Goal: Submit feedback/report problem: Submit feedback/report problem

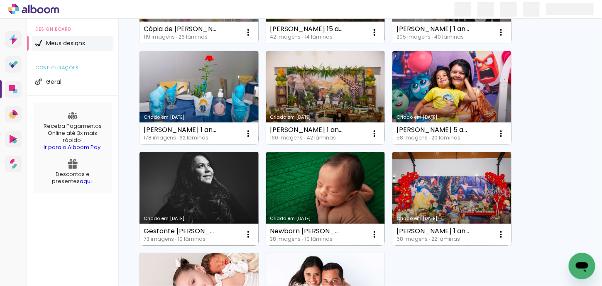
scroll to position [374, 0]
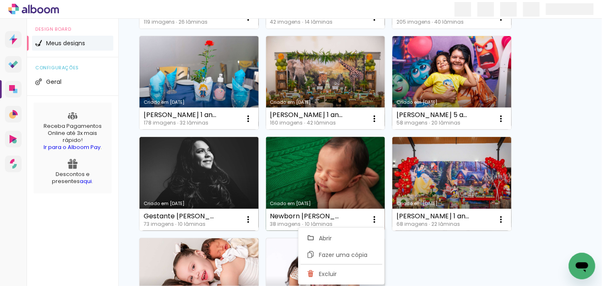
click at [324, 222] on div "38 imagens ∙ 10 lâminas" at bounding box center [306, 224] width 73 height 5
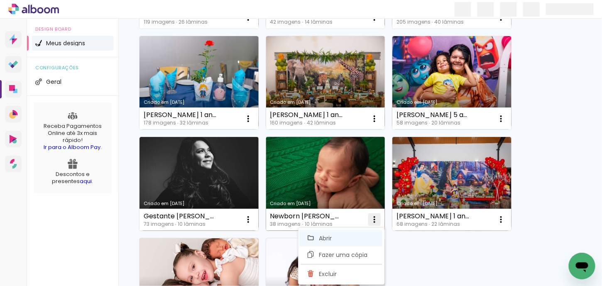
click at [347, 239] on paper-item "Abrir" at bounding box center [340, 238] width 83 height 17
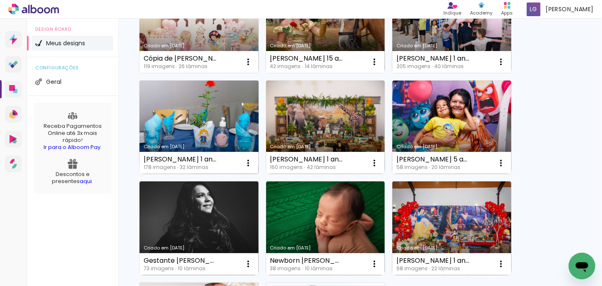
scroll to position [332, 0]
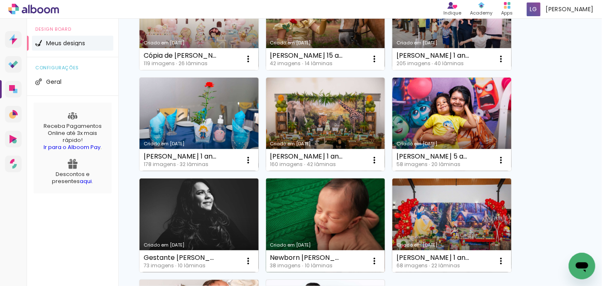
click at [307, 226] on link "Criado em [DATE]" at bounding box center [325, 226] width 119 height 94
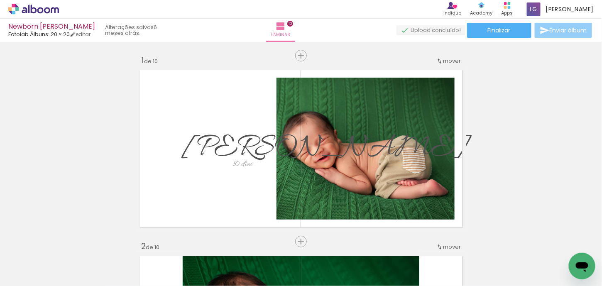
click at [572, 32] on span "Enviar álbum" at bounding box center [568, 30] width 37 height 6
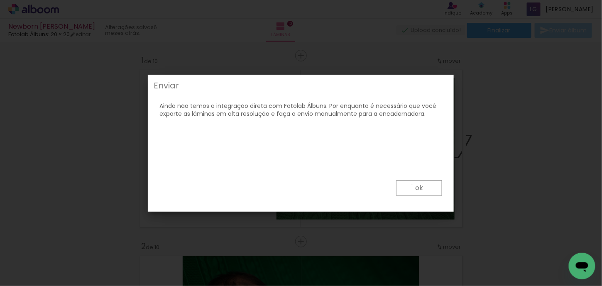
click at [413, 185] on paper-button "ok" at bounding box center [419, 188] width 46 height 16
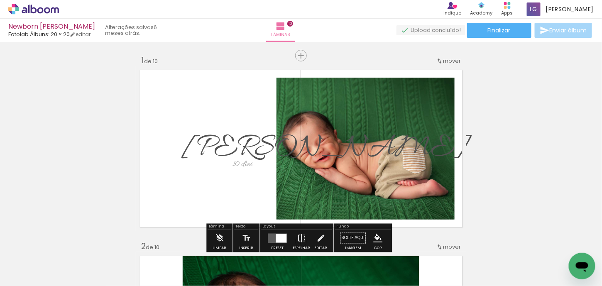
click at [581, 269] on icon "Abrir janela de mensagens" at bounding box center [581, 265] width 15 height 15
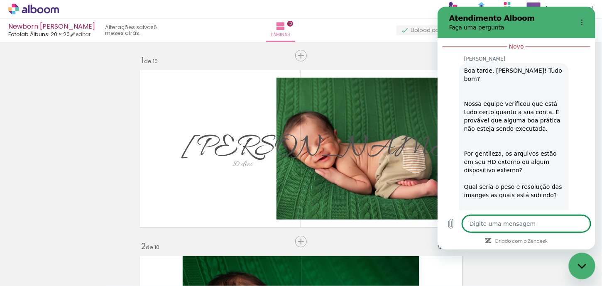
type textarea "x"
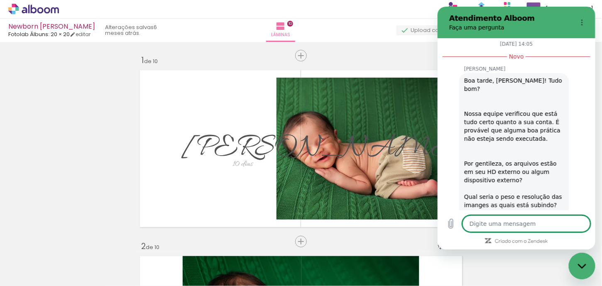
scroll to position [2875, 0]
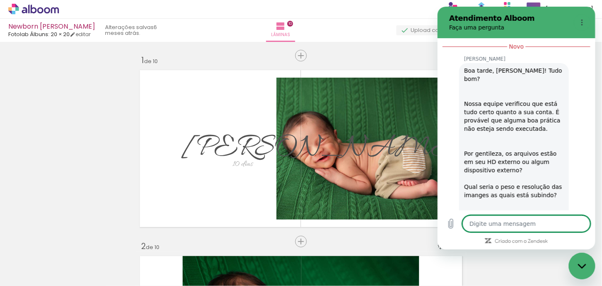
click at [534, 226] on textarea at bounding box center [526, 224] width 128 height 17
type textarea "B"
type textarea "x"
type textarea "Bo"
type textarea "x"
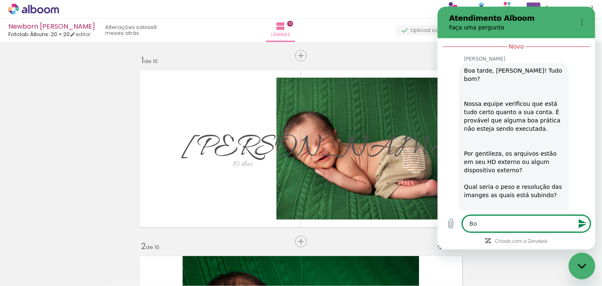
type textarea "Boa"
type textarea "x"
type textarea "Boa"
type textarea "x"
type textarea "Boa t"
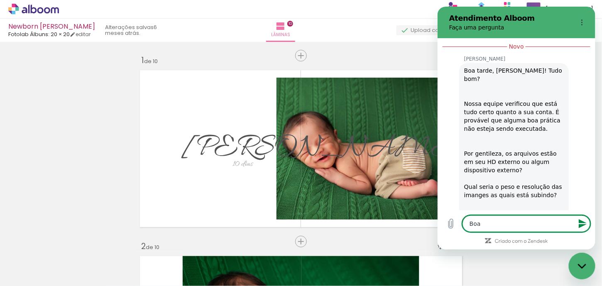
type textarea "x"
type textarea "Boa ta"
type textarea "x"
type textarea "Boa tar"
type textarea "x"
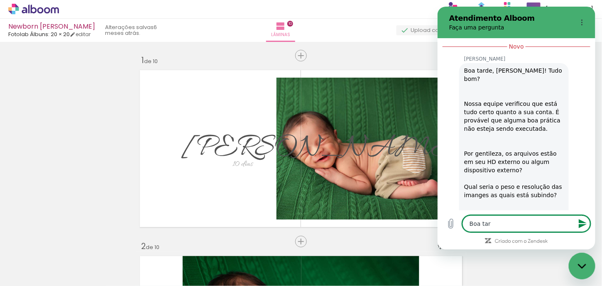
type textarea "Boa tard"
type textarea "x"
type textarea "Boa tarde"
type textarea "x"
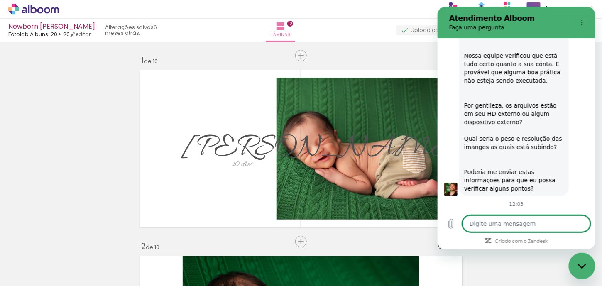
scroll to position [2922, 0]
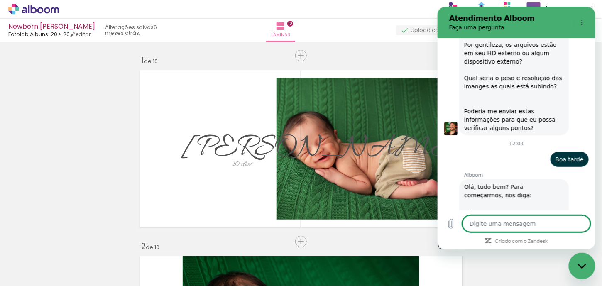
type textarea "x"
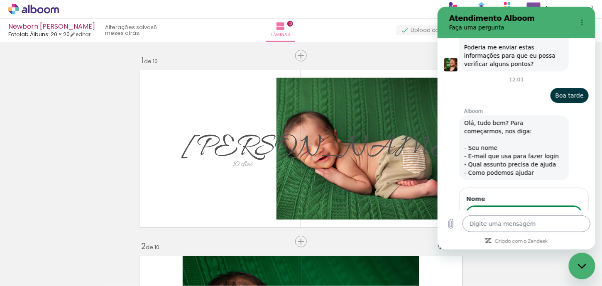
scroll to position [3048, 0]
type input "Leticia"
click at [544, 230] on button "Avançar" at bounding box center [563, 238] width 38 height 17
type textarea "x"
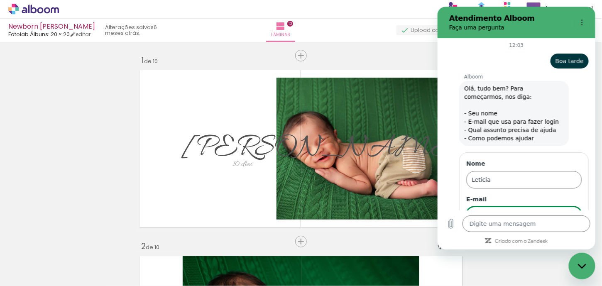
scroll to position [3083, 0]
type input "[EMAIL_ADDRESS][DOMAIN_NAME]"
click at [555, 231] on button "Avançar" at bounding box center [563, 239] width 38 height 17
type textarea "x"
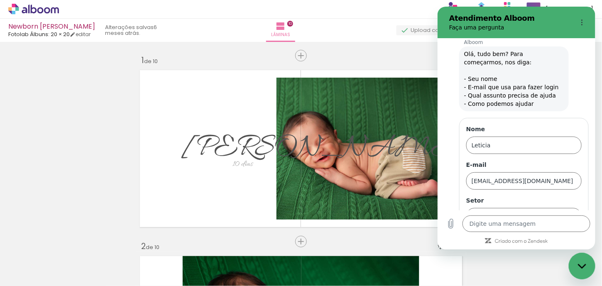
scroll to position [3118, 0]
click at [525, 208] on div "Alboom Prosite Alboom Prosite" at bounding box center [519, 215] width 96 height 15
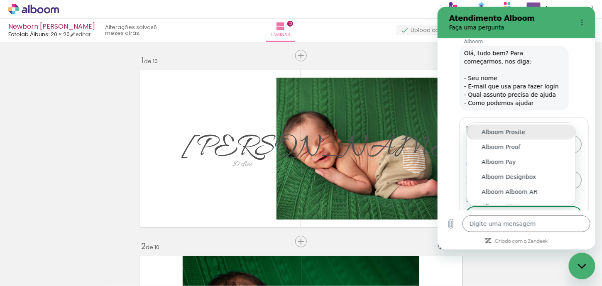
scroll to position [9, 0]
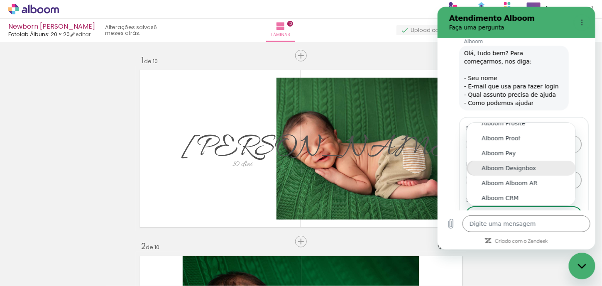
click at [525, 164] on div "Alboom Designbox" at bounding box center [520, 168] width 79 height 8
type input "Alboom Designbox"
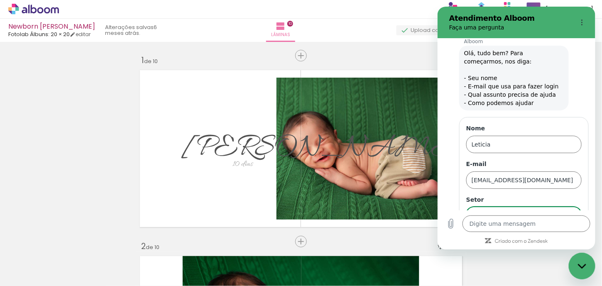
scroll to position [0, 0]
click at [561, 234] on span "Avançar" at bounding box center [563, 239] width 24 height 10
type textarea "x"
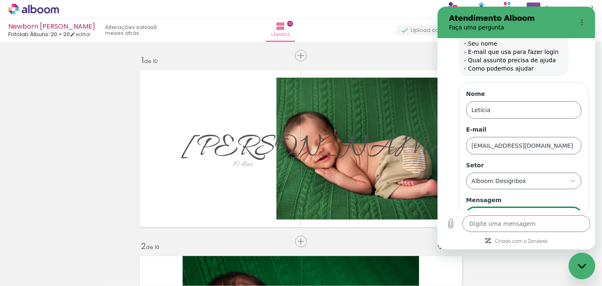
scroll to position [3153, 0]
drag, startPoint x: 491, startPoint y: 168, endPoint x: 473, endPoint y: 173, distance: 19.1
type input "Não esta enviando para o meu cliente"
click at [556, 234] on span "Enviar" at bounding box center [565, 239] width 18 height 10
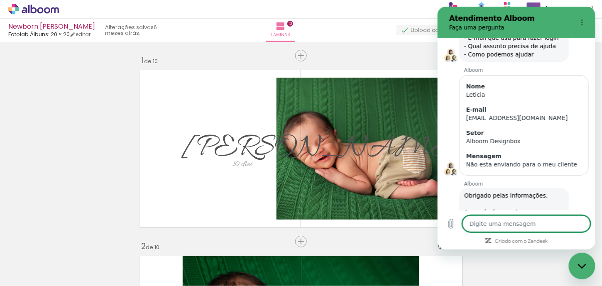
scroll to position [3165, 0]
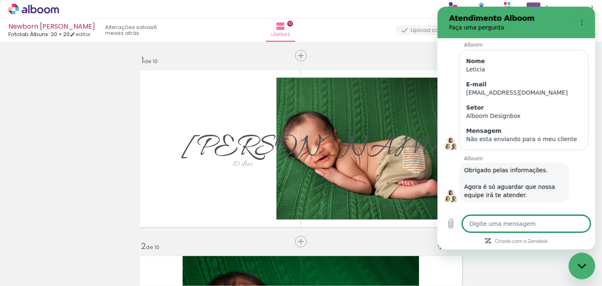
type textarea "x"
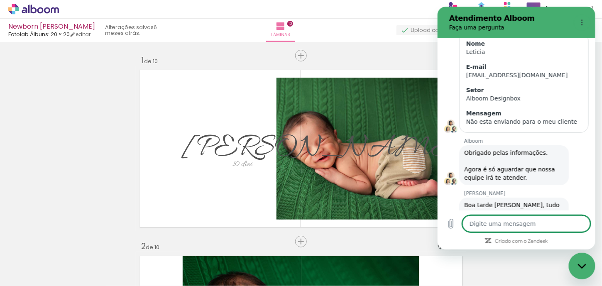
scroll to position [3210, 0]
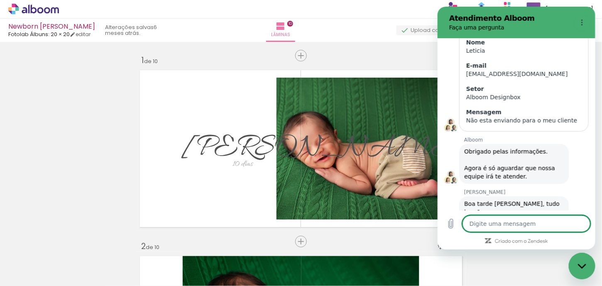
type textarea "I"
type textarea "x"
type textarea "Is"
type textarea "x"
type textarea "Iss"
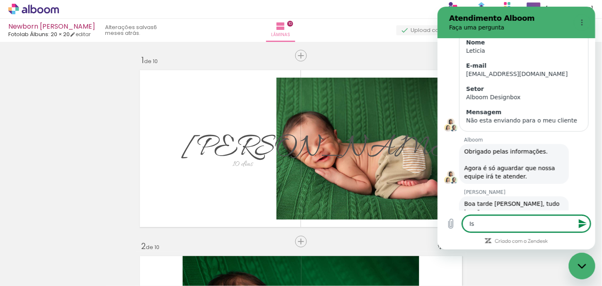
type textarea "x"
type textarea "Isso"
type textarea "x"
type textarea "Isso,"
type textarea "x"
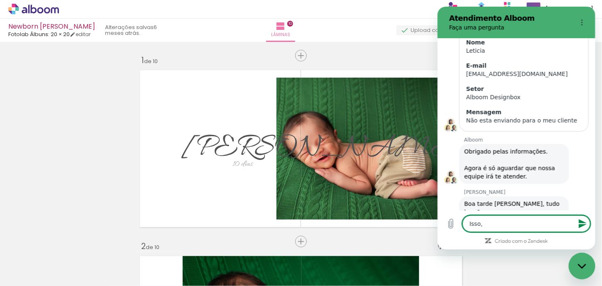
type textarea "Isso,"
type textarea "x"
type textarea "Isso, e"
type textarea "x"
type textarea "Isso, es"
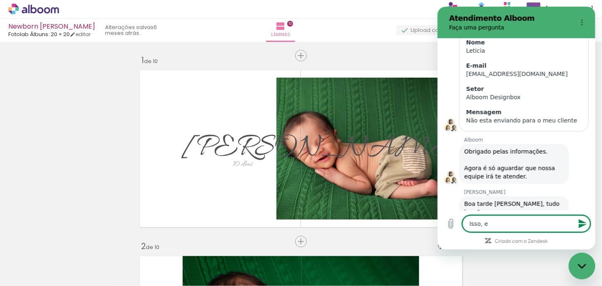
type textarea "x"
type textarea "Isso, est"
type textarea "x"
type textarea "Isso, esto"
type textarea "x"
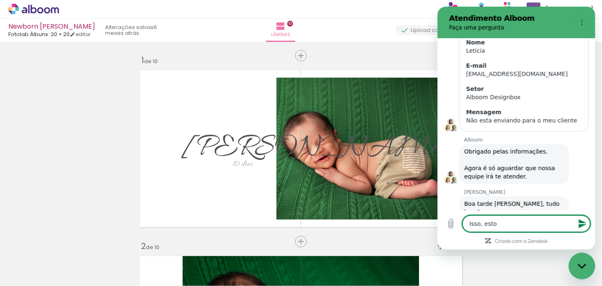
type textarea "Isso, estou"
type textarea "x"
type textarea "Isso, estou"
type textarea "x"
type textarea "Isso, estou t"
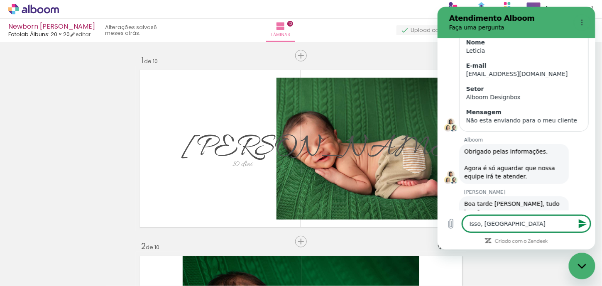
type textarea "x"
type textarea "Isso, estou te"
type textarea "x"
type textarea "Isso, estou ten"
type textarea "x"
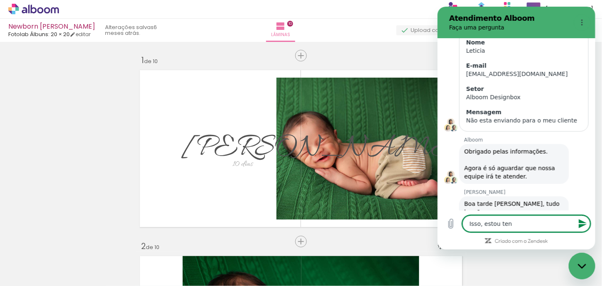
type textarea "Isso, estou tent"
type textarea "x"
type textarea "Isso, estou tenta"
type textarea "x"
type textarea "Isso, estou tentan"
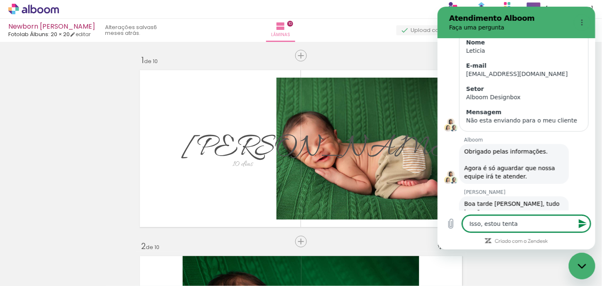
type textarea "x"
type textarea "Isso, estou tentand"
type textarea "x"
type textarea "Isso, estou tentando"
type textarea "x"
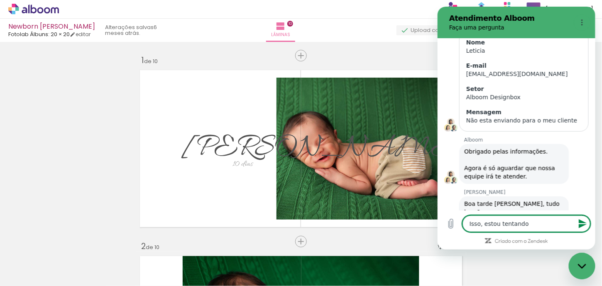
type textarea "Isso, estou tentando"
type textarea "x"
type textarea "Isso, estou tentando c"
type textarea "x"
type textarea "Isso, estou tentando cl"
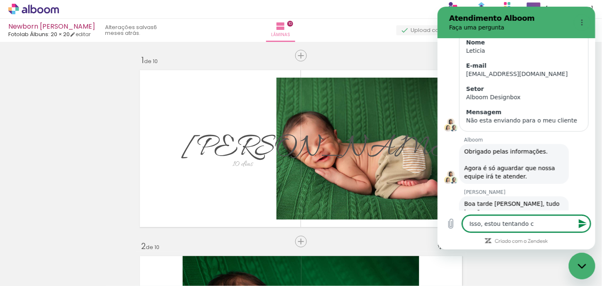
type textarea "x"
type textarea "Isso, estou tentando cli"
type textarea "x"
type textarea "Isso, estou tentando clia"
type textarea "x"
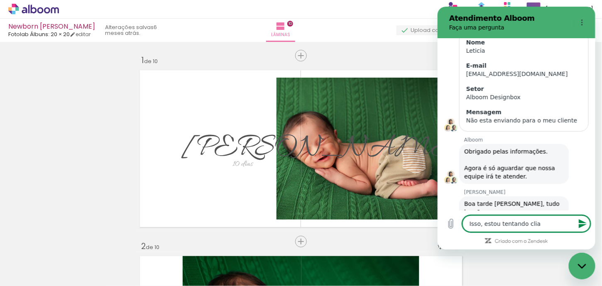
type textarea "Isso, estou tentando cliar"
type textarea "x"
type textarea "Isso, estou tentando cliar"
type textarea "x"
type textarea "Isso, estou tentando cliar"
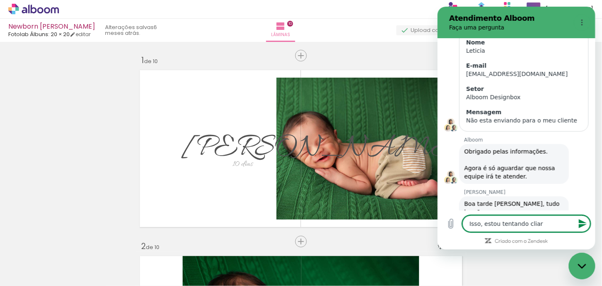
type textarea "x"
type textarea "Isso, estou tentando clia"
type textarea "x"
type textarea "Isso, estou tentando cli"
type textarea "x"
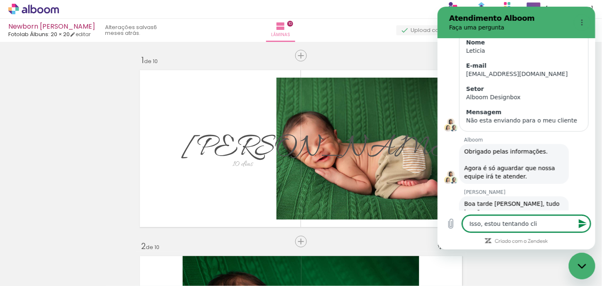
type textarea "Isso, estou tentando cl"
type textarea "x"
type textarea "Isso, estou tentando c"
type textarea "x"
type textarea "Isso, estou tentando cr"
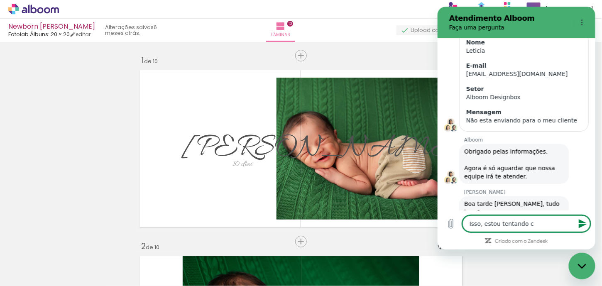
type textarea "x"
type textarea "Isso, estou tentando cri"
type textarea "x"
type textarea "Isso, estou tentando cria"
type textarea "x"
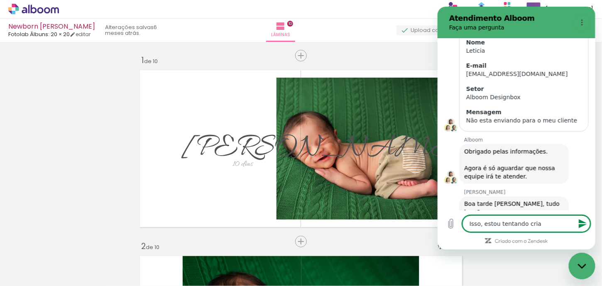
type textarea "Isso, estou tentando criar"
type textarea "x"
type textarea "Isso, estou tentando criar"
type textarea "x"
type textarea "Isso, estou tentando criar a"
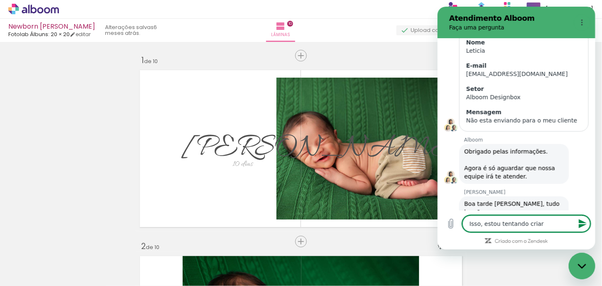
type textarea "x"
type textarea "Isso, estou tentando criar a"
type textarea "x"
type textarea "Isso, estou tentando criar a p"
type textarea "x"
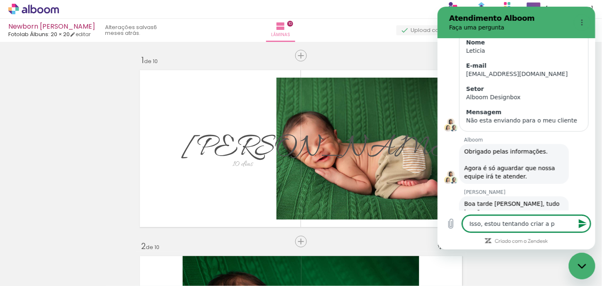
type textarea "Isso, estou tentando criar a pa"
type textarea "x"
type textarea "Isso, estou tentando criar a pag"
type textarea "x"
type textarea "Isso, estou tentando criar a pagi"
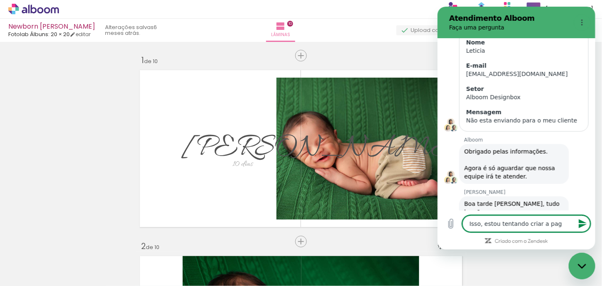
type textarea "x"
type textarea "Isso, estou tentando criar a pagin"
type textarea "x"
type textarea "Isso, estou tentando criar a pagina"
type textarea "x"
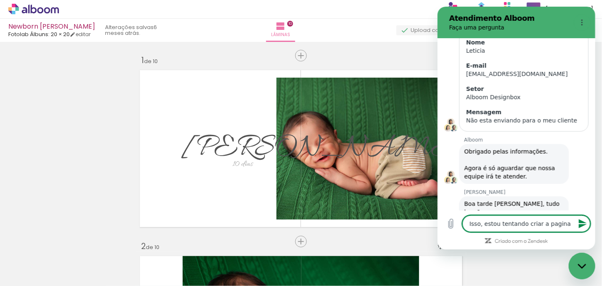
type textarea "Isso, estou tentando criar a pagina"
type textarea "x"
type textarea "Isso, estou tentando criar a pagina p"
type textarea "x"
type textarea "Isso, estou tentando criar a pagina pa"
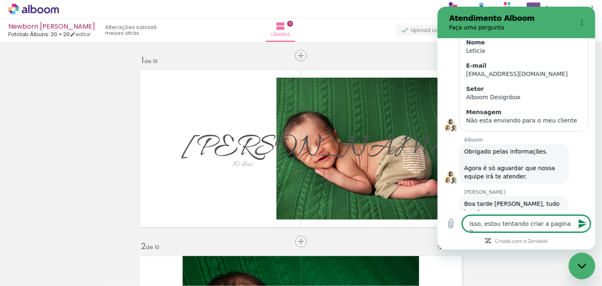
type textarea "x"
type textarea "Isso, estou tentando criar a pagina par"
type textarea "x"
type textarea "Isso, estou tentando criar a pagina para"
type textarea "x"
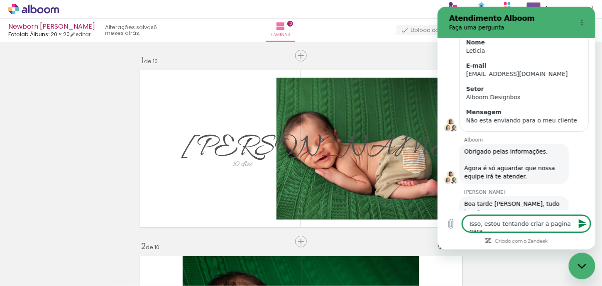
type textarea "Isso, estou tentando criar a pagina para"
type textarea "x"
type textarea "Isso, estou tentando criar a pagina para e"
type textarea "x"
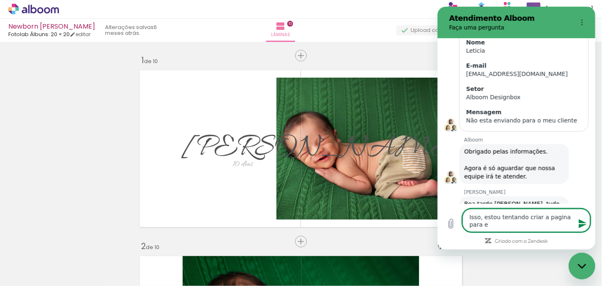
type textarea "Isso, estou tentando criar a pagina para en"
type textarea "x"
type textarea "Isso, estou tentando criar a pagina para env"
type textarea "x"
type textarea "Isso, estou tentando criar a pagina para envi"
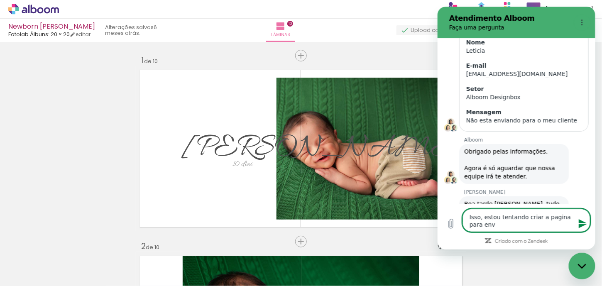
type textarea "x"
type textarea "Isso, estou tentando criar a pagina para envia"
type textarea "x"
type textarea "Isso, estou tentando criar a pagina para enviar"
type textarea "x"
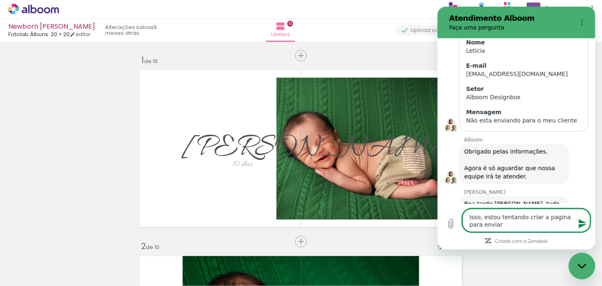
type textarea "Isso, estou tentando criar a pagina para enviar"
type textarea "x"
type textarea "Isso, estou tentando criar a pagina para enviar p"
type textarea "x"
type textarea "Isso, estou tentando criar a pagina para enviar pa"
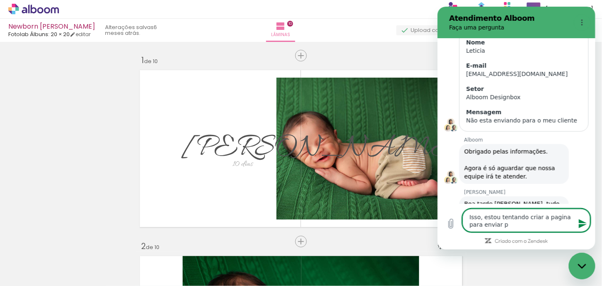
type textarea "x"
type textarea "Isso, estou tentando criar a pagina para enviar par"
type textarea "x"
type textarea "Isso, estou tentando criar a pagina para enviar para"
type textarea "x"
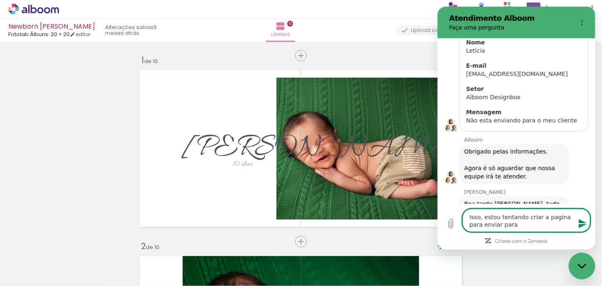
type textarea "Isso, estou tentando criar a pagina para enviar para"
type textarea "x"
type textarea "Isso, estou tentando criar a pagina para enviar para a"
type textarea "x"
type textarea "Isso, estou tentando criar a pagina para enviar para a"
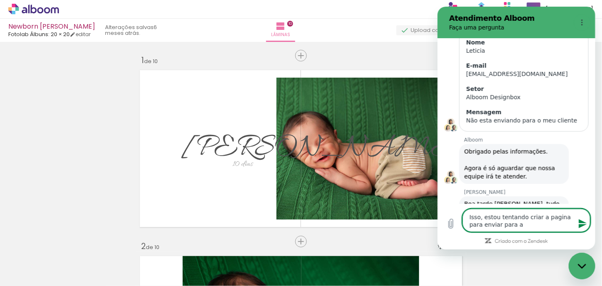
type textarea "x"
type textarea "Isso, estou tentando criar a pagina para enviar para a m"
type textarea "x"
type textarea "Isso, estou tentando criar a pagina para enviar para a ma"
type textarea "x"
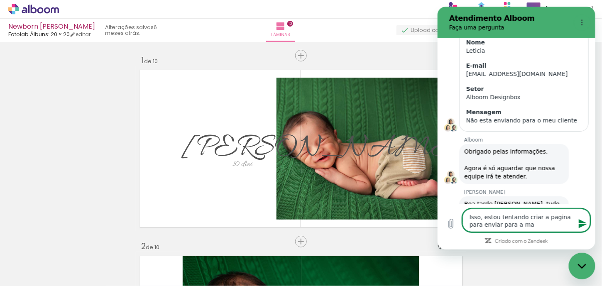
type textarea "Isso, estou tentando criar a pagina para enviar para a mar"
type textarea "x"
type textarea "Isso, estou tentando criar a pagina para enviar para a mar"
type textarea "x"
type textarea "Isso, estou tentando criar a pagina para enviar para a mar"
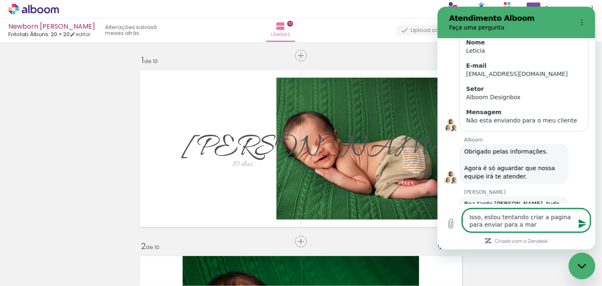
type textarea "x"
type textarea "Isso, estou tentando criar a pagina para enviar para a ma"
type textarea "x"
type textarea "Isso, estou tentando criar a pagina para enviar para a mae"
type textarea "x"
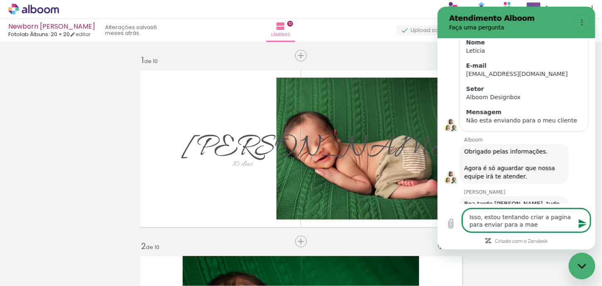
type textarea "Isso, estou tentando criar a pagina para enviar para a mae"
type textarea "x"
type textarea "Isso, estou tentando criar a pagina para enviar para a mae a"
type textarea "x"
type textarea "Isso, estou tentando criar a pagina para enviar para a mae ap"
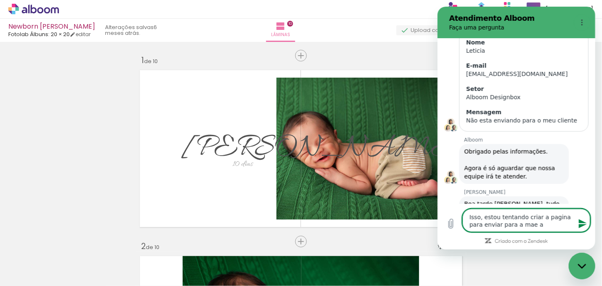
type textarea "x"
type textarea "Isso, estou tentando criar a pagina para enviar para a mae apr"
type textarea "x"
type textarea "Isso, estou tentando criar a pagina para enviar para a mae apro"
type textarea "x"
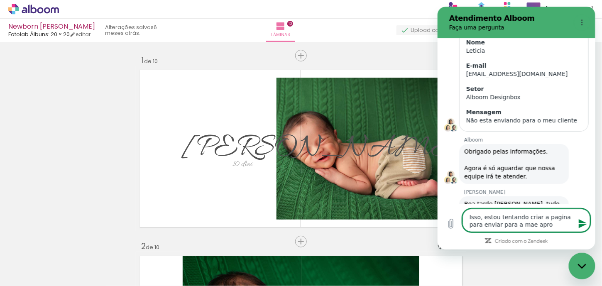
type textarea "Isso, estou tentando criar a pagina para enviar para a mae aprov"
type textarea "x"
type textarea "Isso, estou tentando criar a pagina para enviar para a mae aprova"
type textarea "x"
type textarea "Isso, estou tentando criar a pagina para enviar para a mae aprovar"
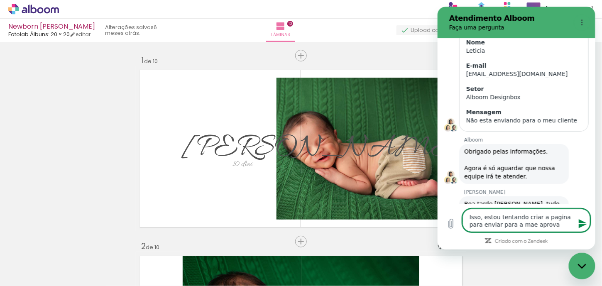
type textarea "x"
type textarea "Isso, estou tentando criar a pagina para enviar para a mae aprovar"
type textarea "x"
type textarea "Isso, estou tentando criar a pagina para enviar para a mae aprovar e"
type textarea "x"
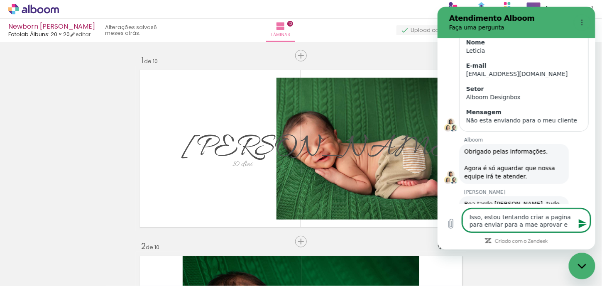
type textarea "Isso, estou tentando criar a pagina para enviar para a mae aprovar e"
type textarea "x"
type textarea "Isso, estou tentando criar a pagina para enviar para a mae aprovar e n"
type textarea "x"
type textarea "Isso, estou tentando criar a pagina para enviar para a mae aprovar e na"
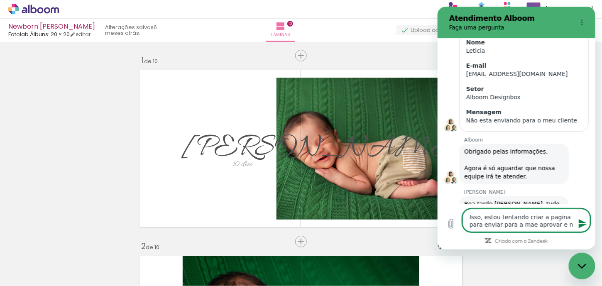
type textarea "x"
type textarea "Isso, estou tentando criar a pagina para enviar para a mae aprovar e nao"
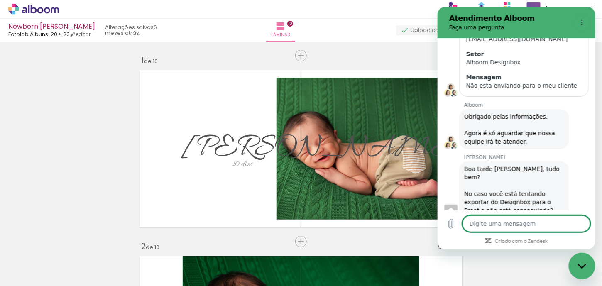
scroll to position [3247, 0]
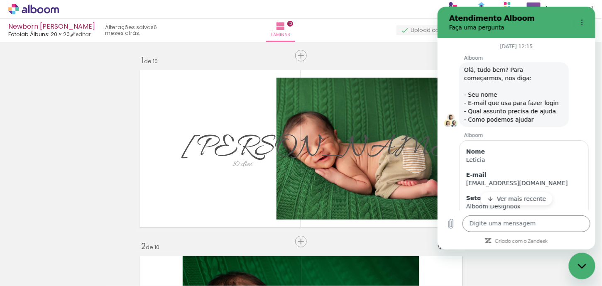
scroll to position [3283, 0]
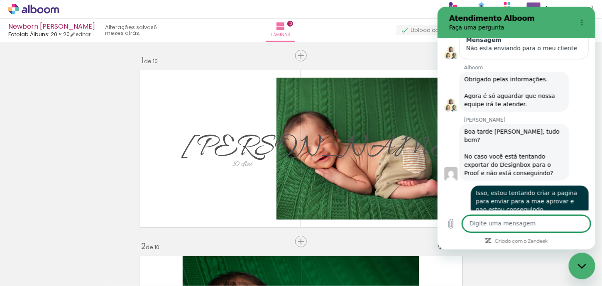
click at [530, 223] on textarea at bounding box center [526, 224] width 128 height 17
type textarea "Newborn [PERSON_NAME]"
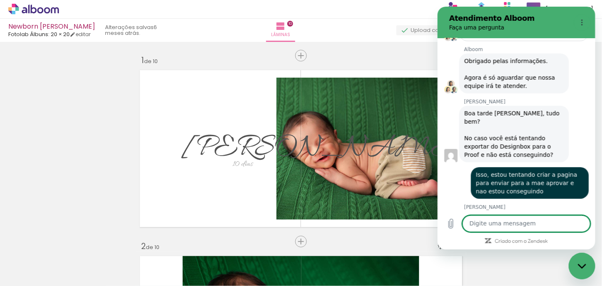
scroll to position [3303, 0]
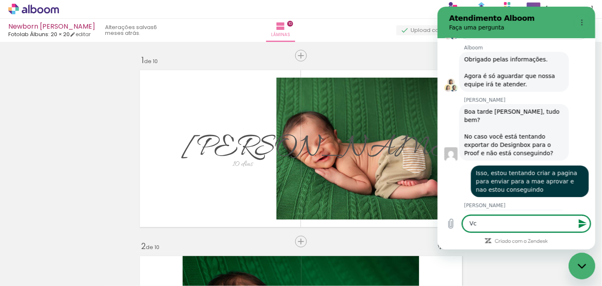
type textarea "V"
type textarea "Esta tendo problemas com a plataforma?"
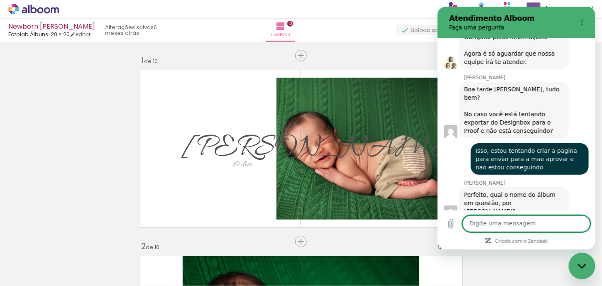
scroll to position [3327, 0]
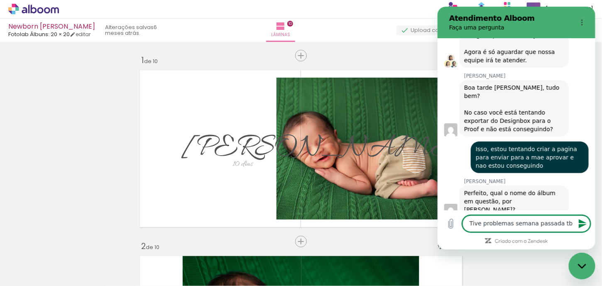
type textarea "Tive problemas semana passada tbm"
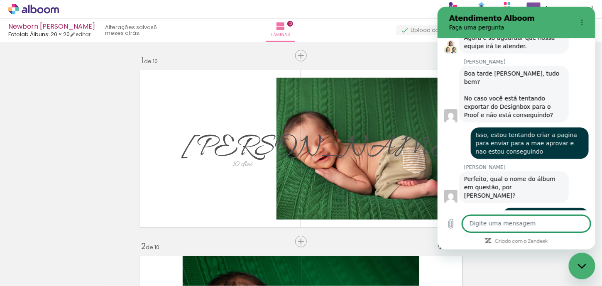
scroll to position [3342, 0]
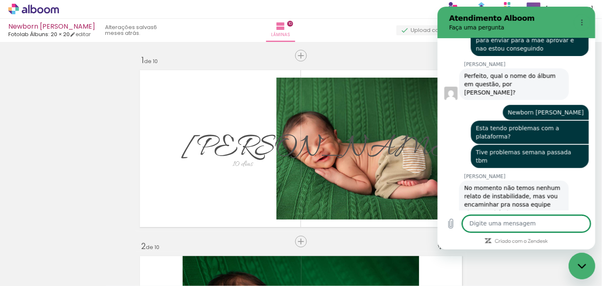
scroll to position [3445, 0]
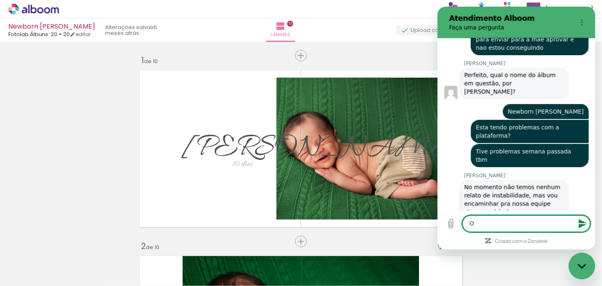
type textarea "Ok"
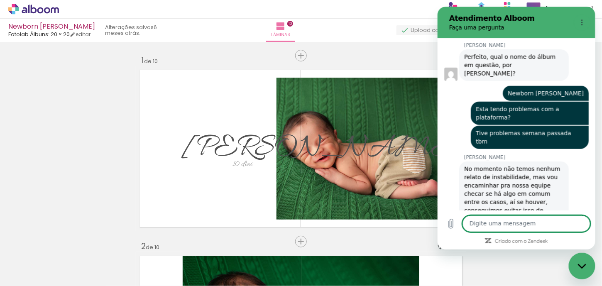
scroll to position [3465, 0]
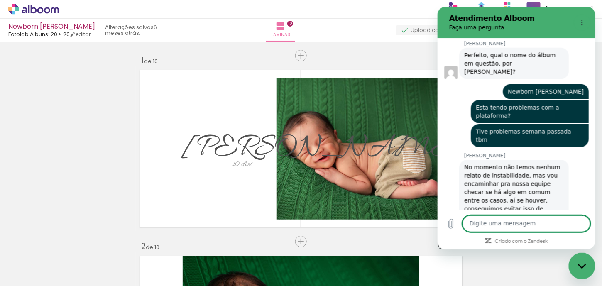
click at [35, 9] on icon at bounding box center [34, 9] width 6 height 9
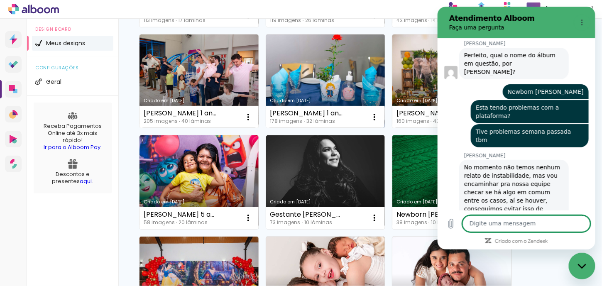
scroll to position [415, 0]
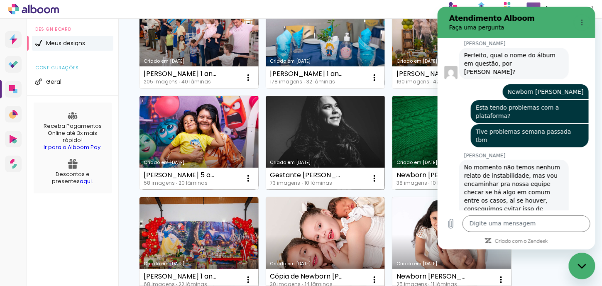
click at [332, 154] on link "Criado em [DATE]" at bounding box center [325, 143] width 119 height 94
